Goal: Task Accomplishment & Management: Use online tool/utility

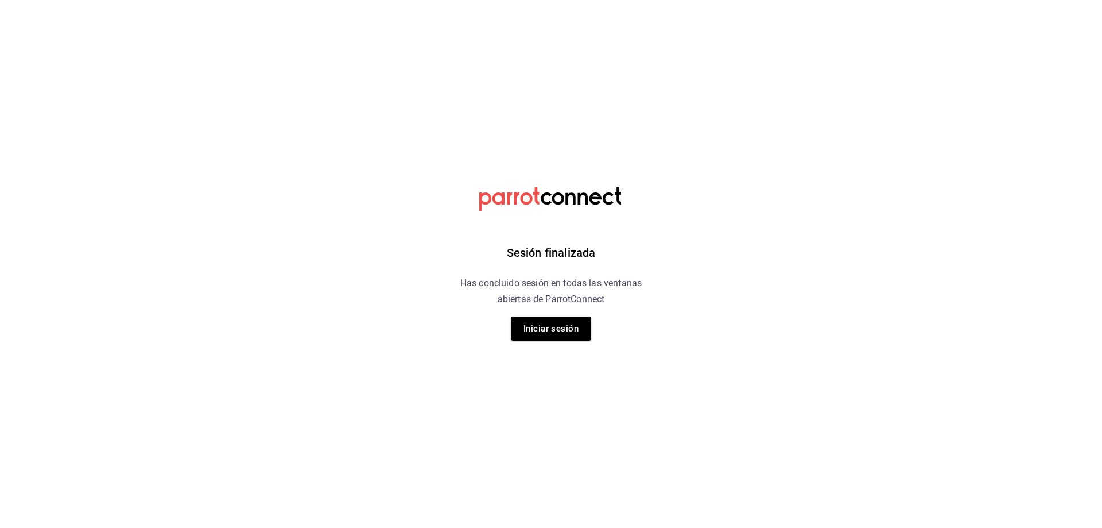
drag, startPoint x: 860, startPoint y: 220, endPoint x: 811, endPoint y: 149, distance: 85.8
click at [858, 0] on html "Sesión finalizada Has concluido sesión en todas las ventanas abiertas de Parrot…" at bounding box center [551, 0] width 1102 height 0
click at [564, 327] on button "Iniciar sesión" at bounding box center [551, 328] width 80 height 24
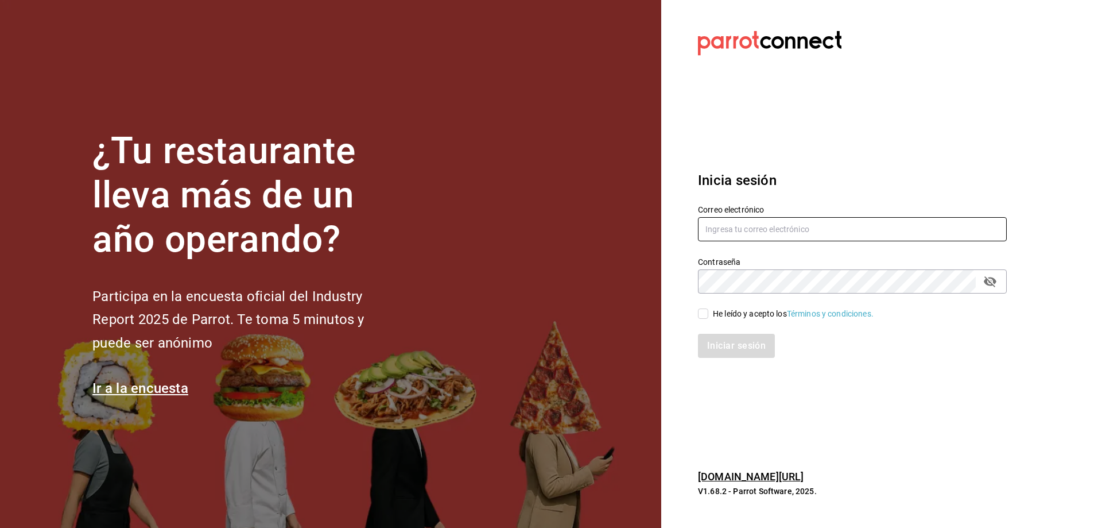
type input "ccarabaza@hotmail.com"
click at [702, 317] on input "He leído y acepto los Términos y condiciones." at bounding box center [703, 313] width 10 height 10
checkbox input "true"
click at [718, 354] on button "Iniciar sesión" at bounding box center [737, 346] width 78 height 24
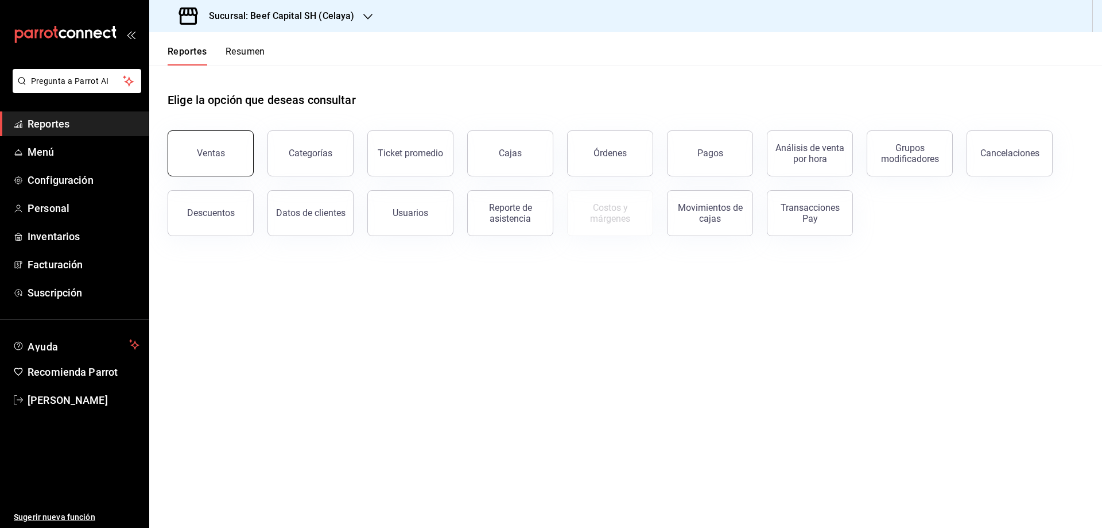
click at [203, 146] on button "Ventas" at bounding box center [211, 153] width 86 height 46
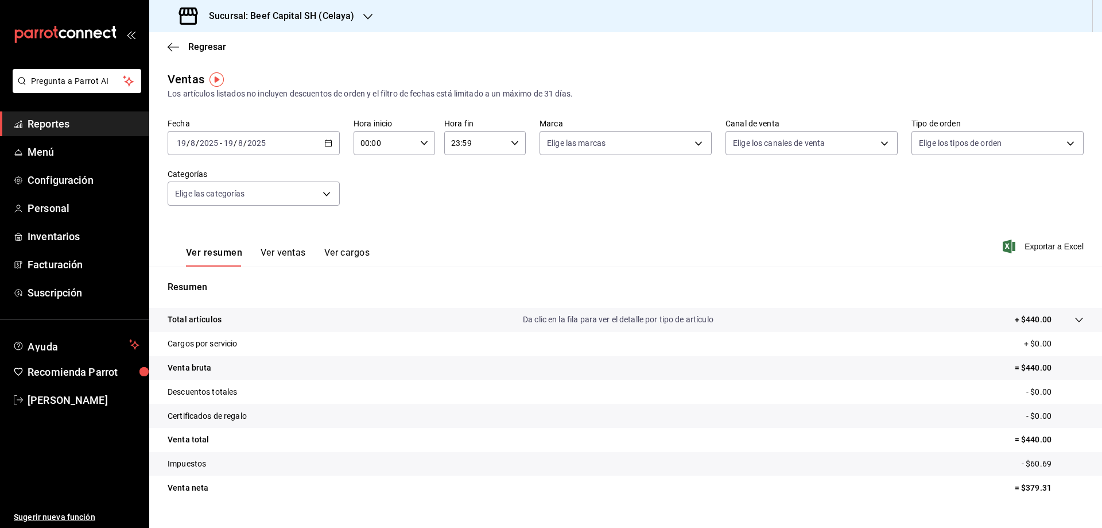
click at [331, 148] on div "[DATE] [DATE] - [DATE] [DATE]" at bounding box center [254, 143] width 172 height 24
click at [188, 201] on span "Ayer" at bounding box center [221, 203] width 89 height 12
